Goal: Task Accomplishment & Management: Complete application form

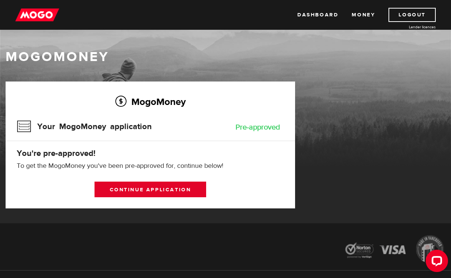
click at [161, 191] on link "Continue application" at bounding box center [150, 190] width 111 height 16
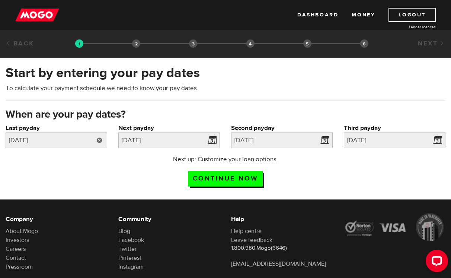
click at [98, 142] on link at bounding box center [99, 141] width 15 height 16
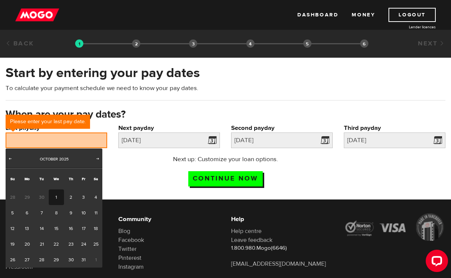
click at [60, 195] on link "1" at bounding box center [56, 198] width 15 height 16
type input "2025/10/01"
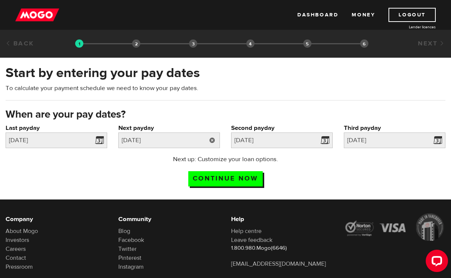
click at [212, 141] on link at bounding box center [212, 141] width 15 height 16
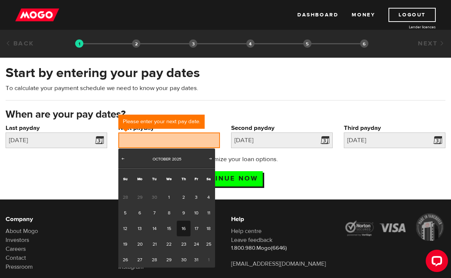
click at [178, 229] on link "16" at bounding box center [184, 229] width 14 height 16
type input "2025/10/16"
type input "2025/10/31"
type input "2025/11/15"
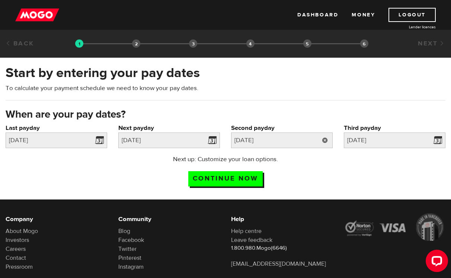
click at [327, 141] on link at bounding box center [325, 141] width 15 height 16
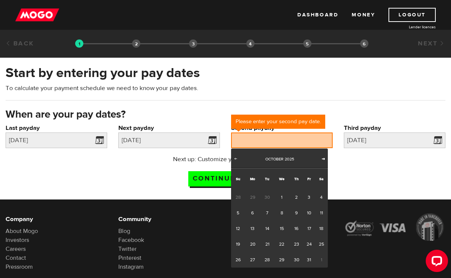
click at [323, 161] on span "Next" at bounding box center [324, 159] width 6 height 6
click at [321, 196] on link "1" at bounding box center [321, 198] width 13 height 16
type input "2025/11/01"
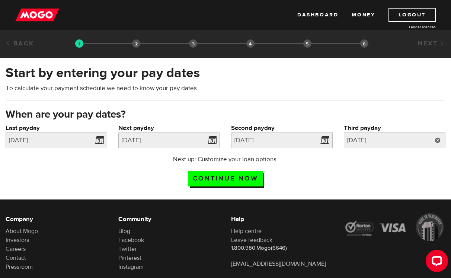
click at [438, 141] on link at bounding box center [437, 141] width 15 height 16
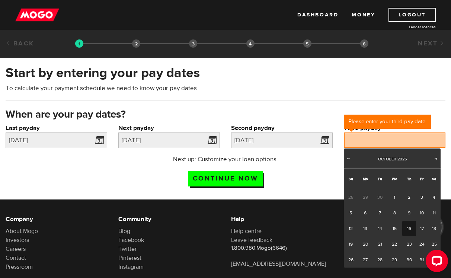
click at [408, 227] on link "16" at bounding box center [409, 229] width 14 height 16
type input "2025/10/16"
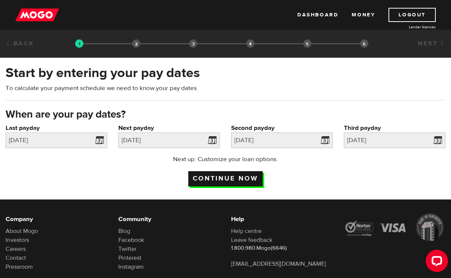
click at [245, 179] on input "Continue now" at bounding box center [225, 178] width 74 height 15
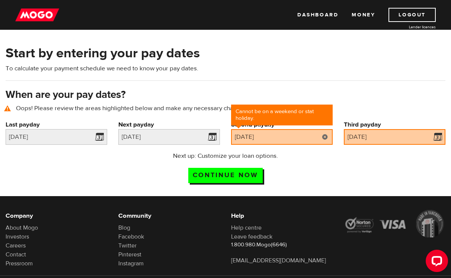
click at [327, 137] on link at bounding box center [325, 137] width 15 height 16
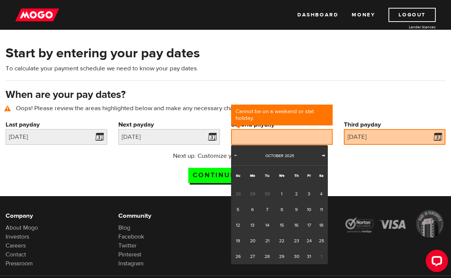
click at [324, 158] on span "Next" at bounding box center [324, 155] width 6 height 6
click at [252, 213] on link "3" at bounding box center [252, 210] width 15 height 16
type input "2025/11/03"
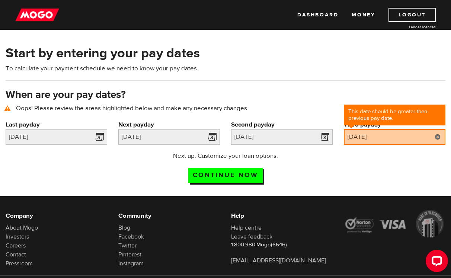
click at [437, 140] on link at bounding box center [437, 137] width 15 height 16
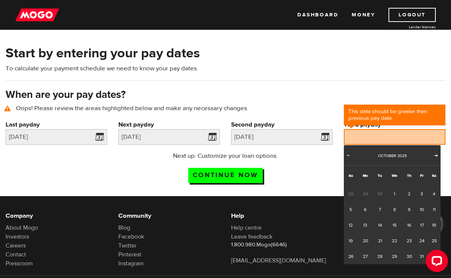
click at [438, 154] on span "Next" at bounding box center [436, 155] width 6 height 6
click at [369, 241] on link "17" at bounding box center [365, 241] width 15 height 16
type input "2025/11/17"
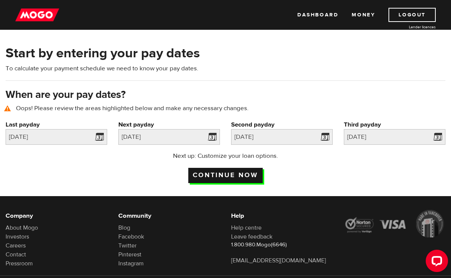
click at [241, 176] on input "Continue now" at bounding box center [225, 175] width 74 height 15
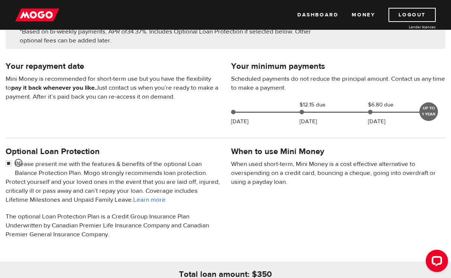
scroll to position [140, 0]
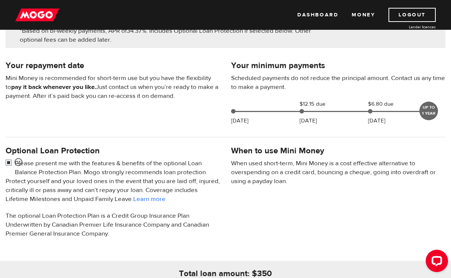
click at [9, 164] on input "checkbox" at bounding box center [10, 163] width 9 height 9
checkbox input "false"
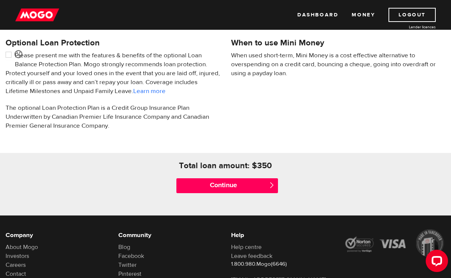
scroll to position [256, 0]
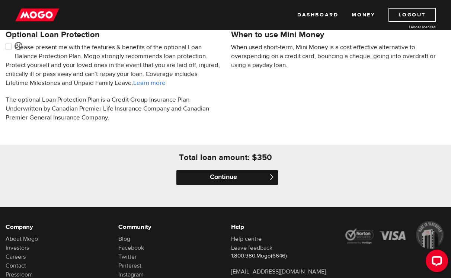
click at [235, 179] on input "Continue" at bounding box center [227, 177] width 102 height 15
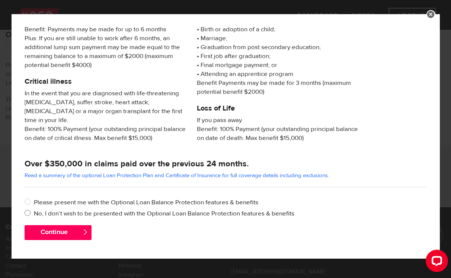
scroll to position [136, 0]
click at [61, 215] on label "No, I don’t wish to be presented with the Optional Loan Balance Protection feat…" at bounding box center [230, 213] width 393 height 9
click at [34, 215] on input "No, I don’t wish to be presented with the Optional Loan Balance Protection feat…" at bounding box center [29, 213] width 9 height 9
radio input "true"
click at [60, 236] on button "Continue" at bounding box center [58, 232] width 67 height 15
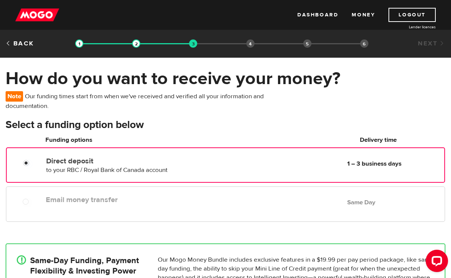
click at [127, 197] on label "Email money transfer" at bounding box center [127, 199] width 162 height 9
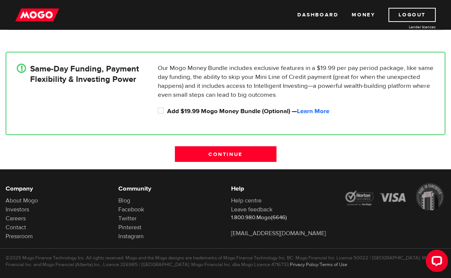
scroll to position [195, 0]
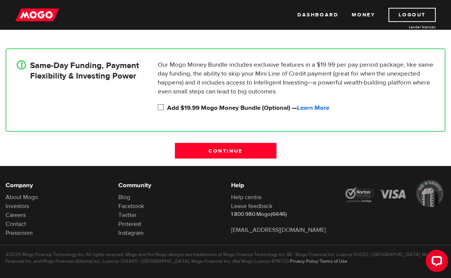
click at [216, 109] on label "Add $19.99 Mogo Money Bundle (Optional) — Learn More" at bounding box center [300, 108] width 267 height 9
click at [167, 109] on input "Add $19.99 Mogo Money Bundle (Optional) — Learn More" at bounding box center [162, 108] width 9 height 9
checkbox input "true"
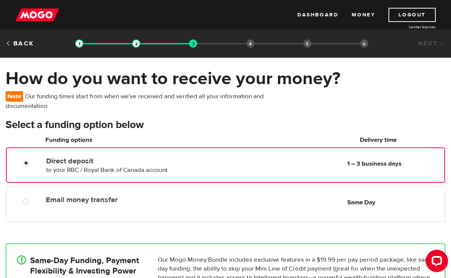
scroll to position [0, 0]
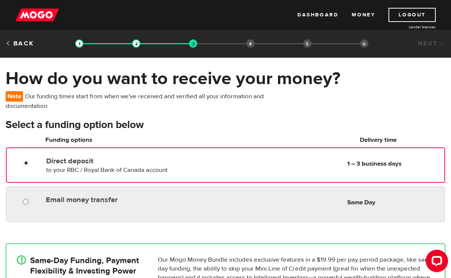
radio input "true"
click at [23, 202] on input "Email money transfer" at bounding box center [27, 202] width 9 height 9
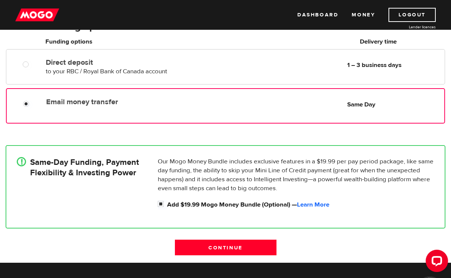
scroll to position [102, 0]
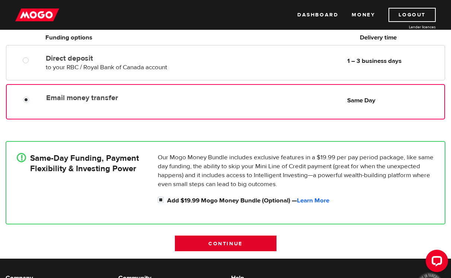
click at [201, 241] on input "Continue" at bounding box center [226, 244] width 102 height 16
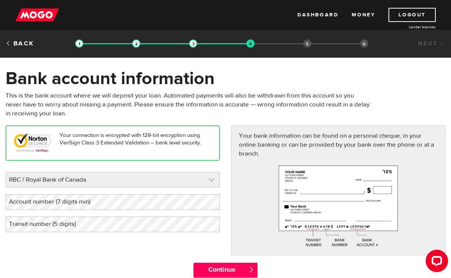
click at [216, 180] on link at bounding box center [113, 179] width 214 height 15
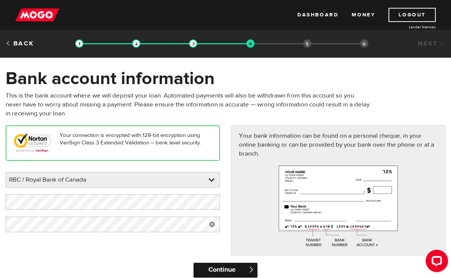
click at [211, 274] on input "Continue" at bounding box center [226, 270] width 64 height 15
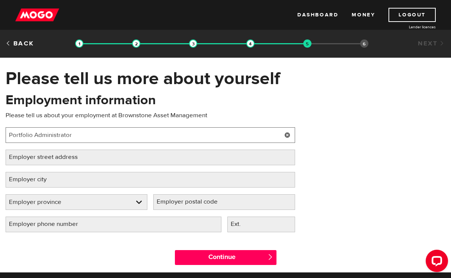
type input "Portfolio Administrator"
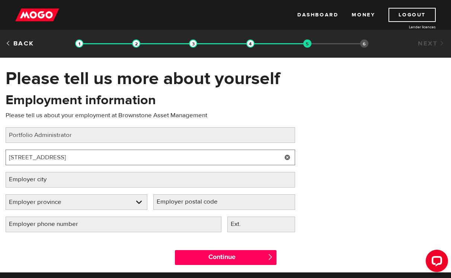
type input "[STREET_ADDRESS]"
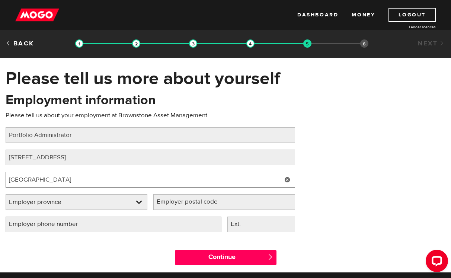
type input "[GEOGRAPHIC_DATA]"
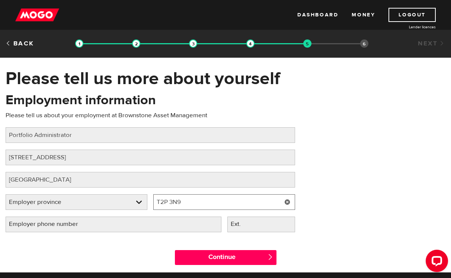
type input "T2P 3N9"
click at [16, 222] on label "Employer phone number" at bounding box center [50, 224] width 88 height 15
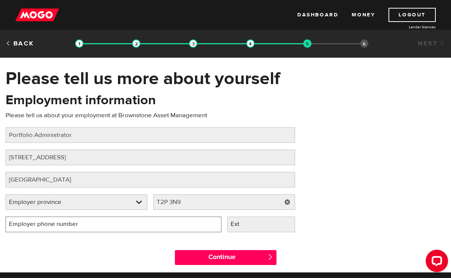
click at [16, 222] on input "Employer phone number" at bounding box center [114, 225] width 216 height 16
type input "[PHONE_NUMBER]"
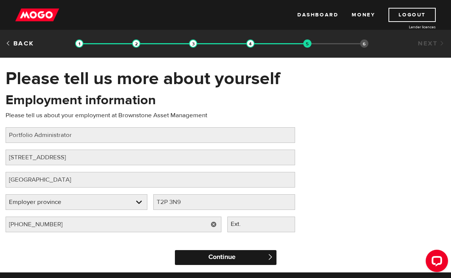
click at [204, 255] on input "Continue" at bounding box center [226, 257] width 102 height 15
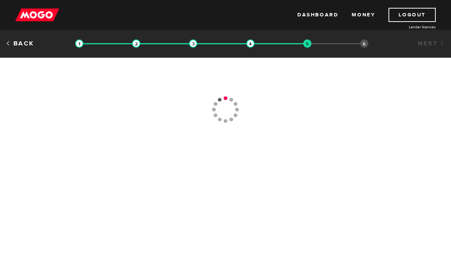
type input "[PHONE_NUMBER]"
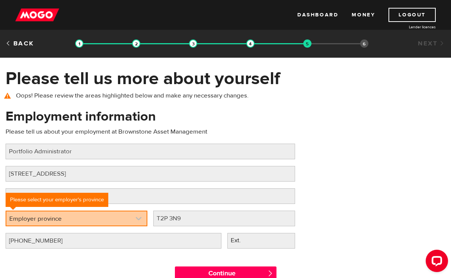
click at [140, 222] on link at bounding box center [76, 218] width 140 height 14
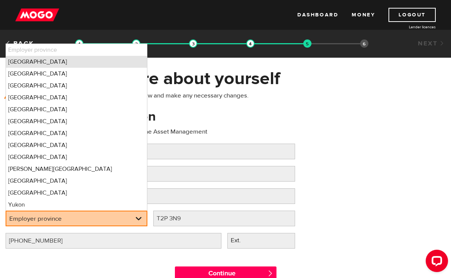
click at [48, 61] on li "[GEOGRAPHIC_DATA]" at bounding box center [76, 62] width 141 height 12
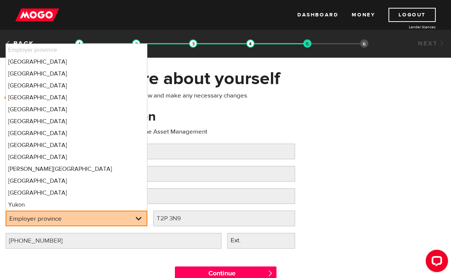
select select "AB"
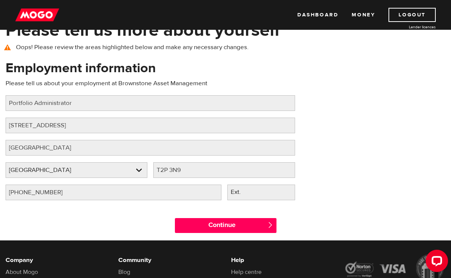
scroll to position [50, 0]
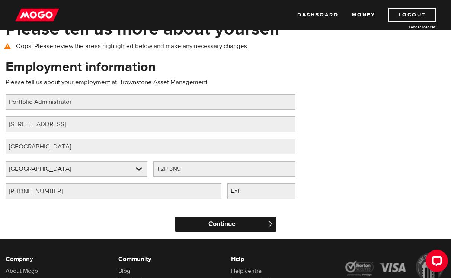
click at [209, 227] on input "Continue" at bounding box center [226, 224] width 102 height 15
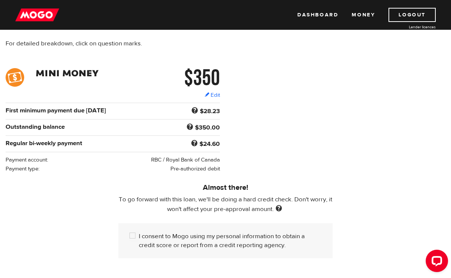
scroll to position [94, 0]
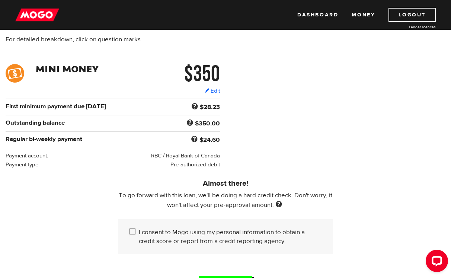
click at [131, 233] on input "I consent to Mogo using my personal information to obtain a credit score or rep…" at bounding box center [134, 232] width 9 height 9
checkbox input "true"
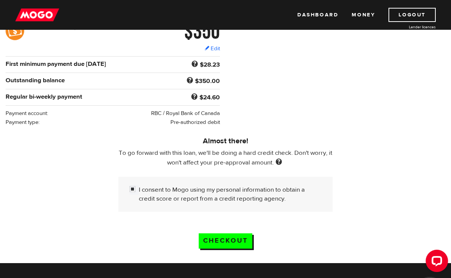
scroll to position [138, 0]
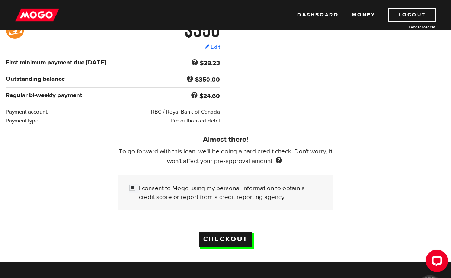
click at [238, 242] on input "Checkout" at bounding box center [226, 239] width 54 height 15
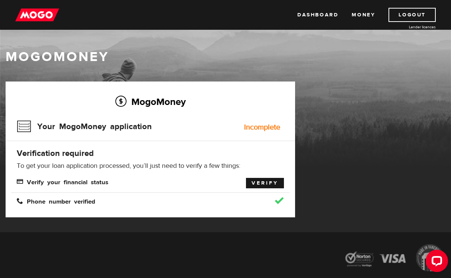
click at [261, 183] on link "Verify" at bounding box center [265, 183] width 38 height 10
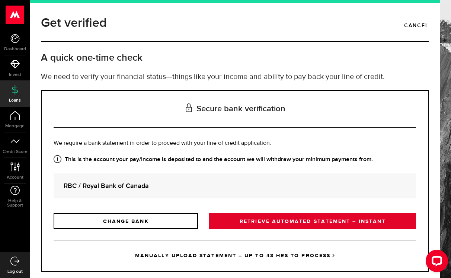
click at [249, 221] on link "RETRIEVE AUTOMATED STATEMENT – INSTANT" at bounding box center [312, 221] width 207 height 16
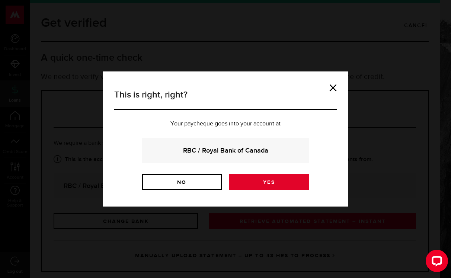
click at [249, 175] on link "Yes" at bounding box center [269, 182] width 80 height 16
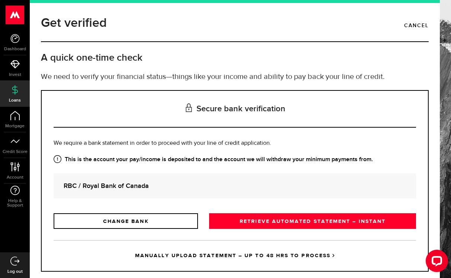
click at [25, 262] on link "Log out" at bounding box center [15, 264] width 30 height 25
